Goal: Information Seeking & Learning: Learn about a topic

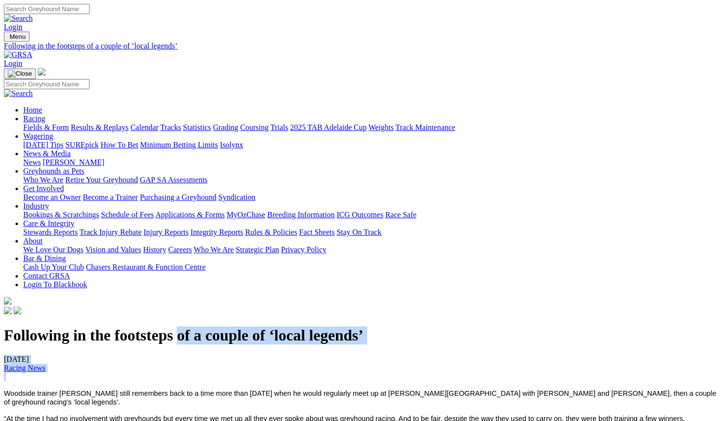
drag, startPoint x: 44, startPoint y: 84, endPoint x: 251, endPoint y: 361, distance: 345.9
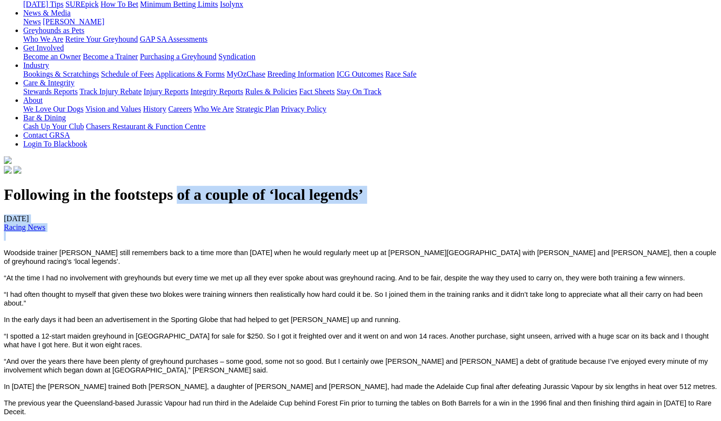
scroll to position [194, 0]
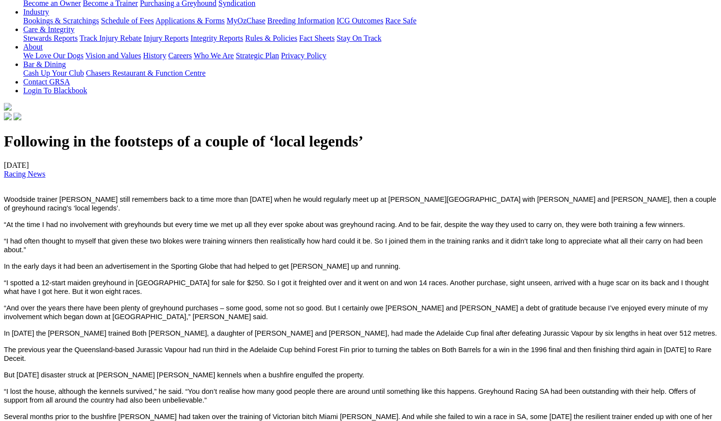
click at [225, 150] on h1 "Following in the footsteps of a couple of ‘local legends’" at bounding box center [361, 141] width 714 height 18
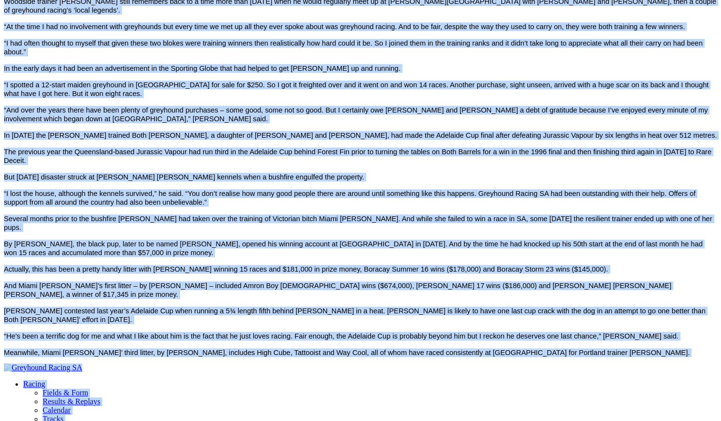
scroll to position [523, 0]
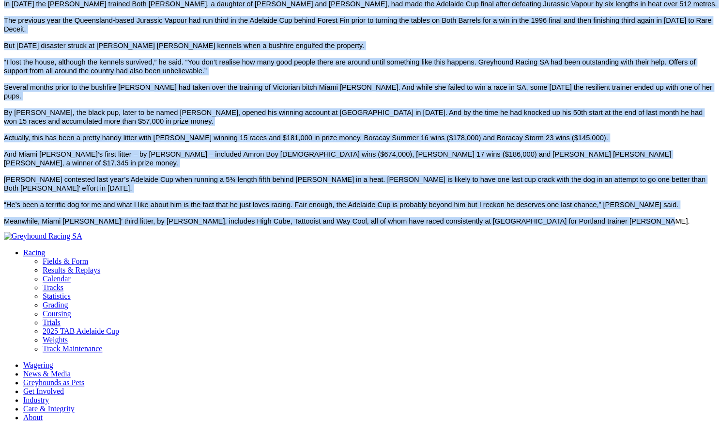
drag, startPoint x: 45, startPoint y: 218, endPoint x: 625, endPoint y: 190, distance: 580.6
click at [625, 190] on div "Following in the footsteps of a couple of ‘local legends’ [DATE] Racing News [P…" at bounding box center [361, 14] width 714 height 422
copy div "Loremips dolorsi Ametco Adipi elits doeiusmod temp in u labo etdo magn 84 aliqu…"
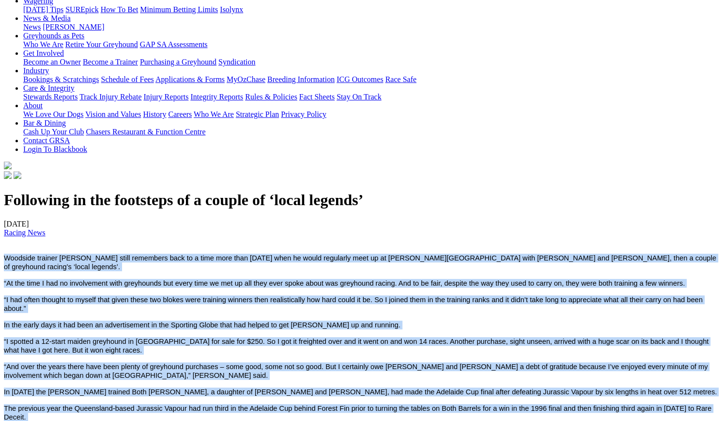
scroll to position [184, 0]
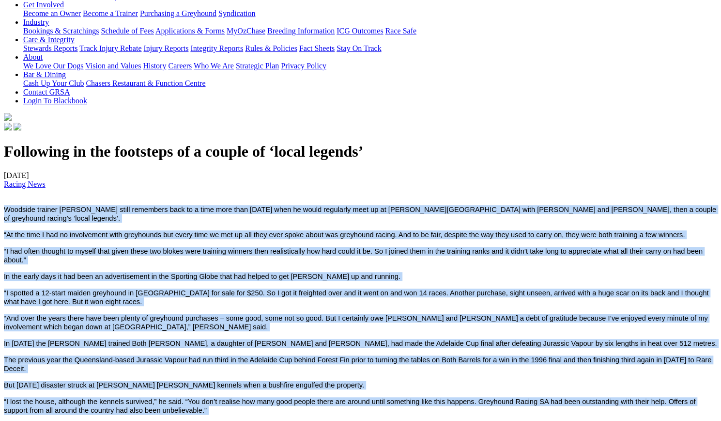
click at [199, 264] on p "“I had often thought to myself that given these two blokes were training winner…" at bounding box center [361, 255] width 714 height 17
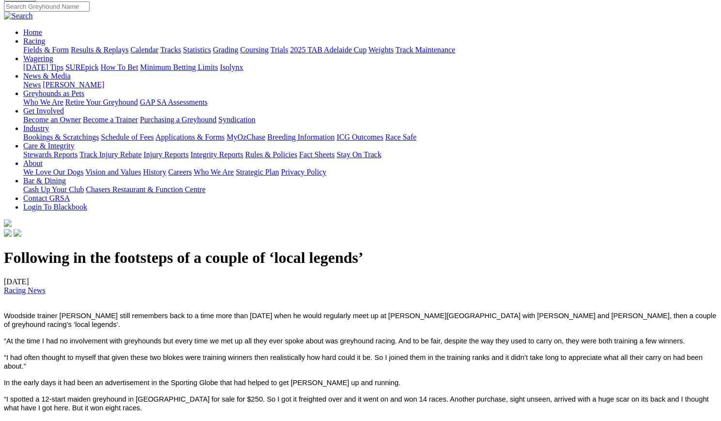
scroll to position [145, 0]
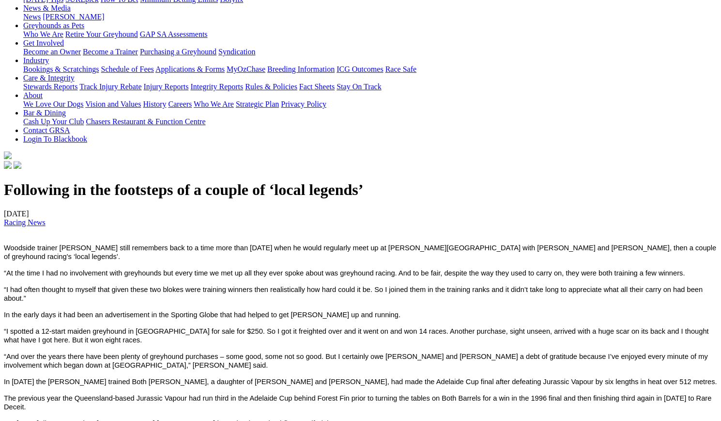
click at [202, 199] on h1 "Following in the footsteps of a couple of ‘local legends’" at bounding box center [361, 190] width 714 height 18
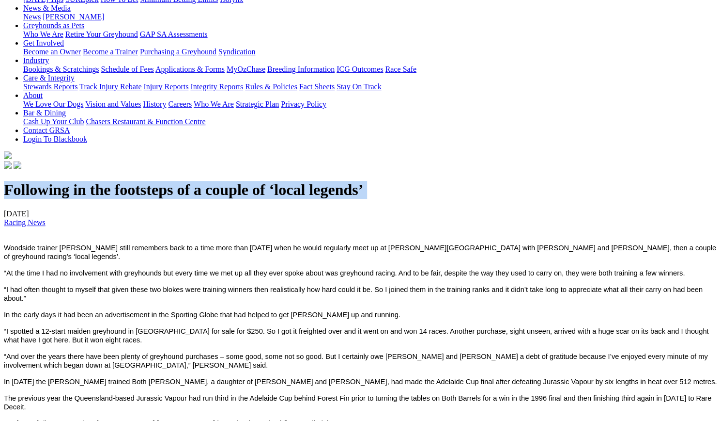
click at [202, 199] on h1 "Following in the footsteps of a couple of ‘local legends’" at bounding box center [361, 190] width 714 height 18
copy div "Following in the footsteps of a couple of ‘local legends’"
